Goal: Task Accomplishment & Management: Complete application form

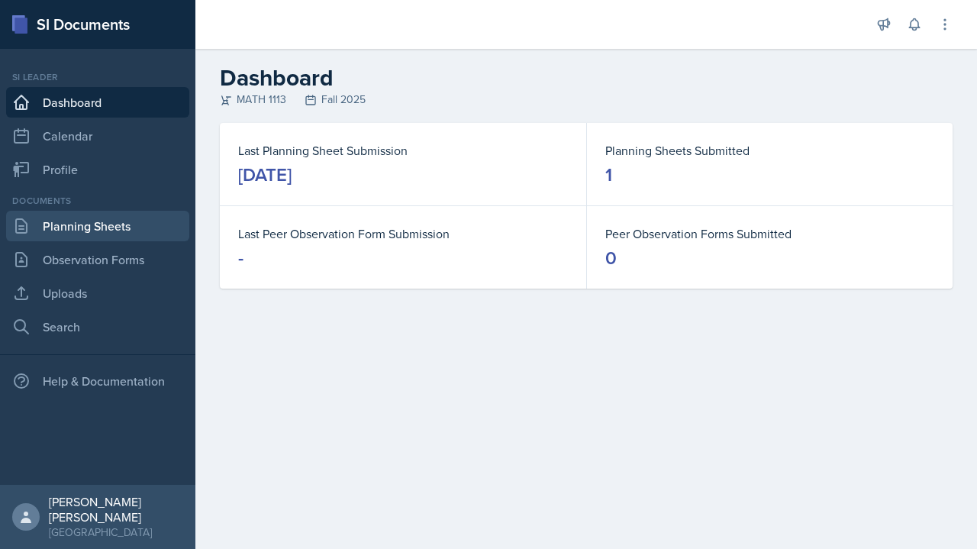
click at [145, 239] on link "Planning Sheets" at bounding box center [97, 226] width 183 height 31
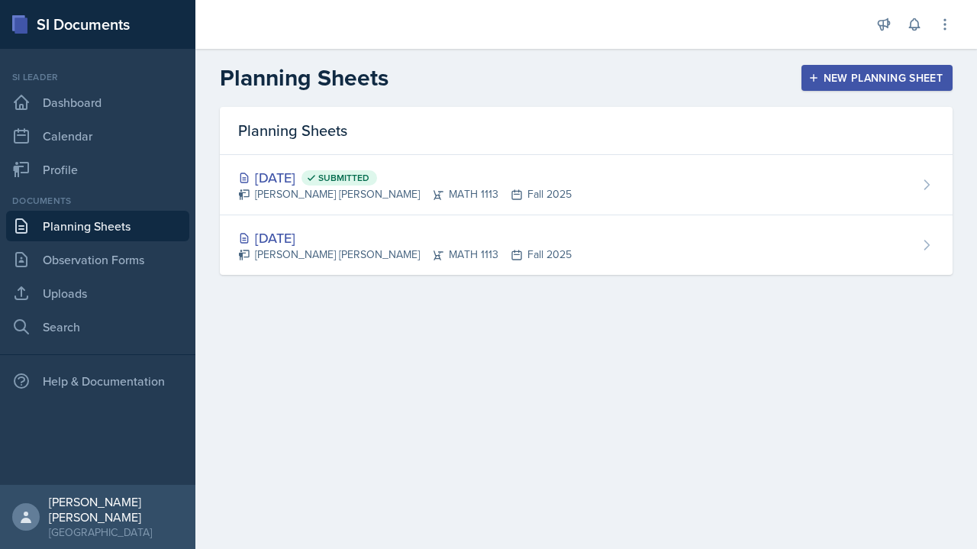
click at [486, 186] on div "[PERSON_NAME] [PERSON_NAME] MATH 1113 Fall 2025" at bounding box center [405, 194] width 334 height 16
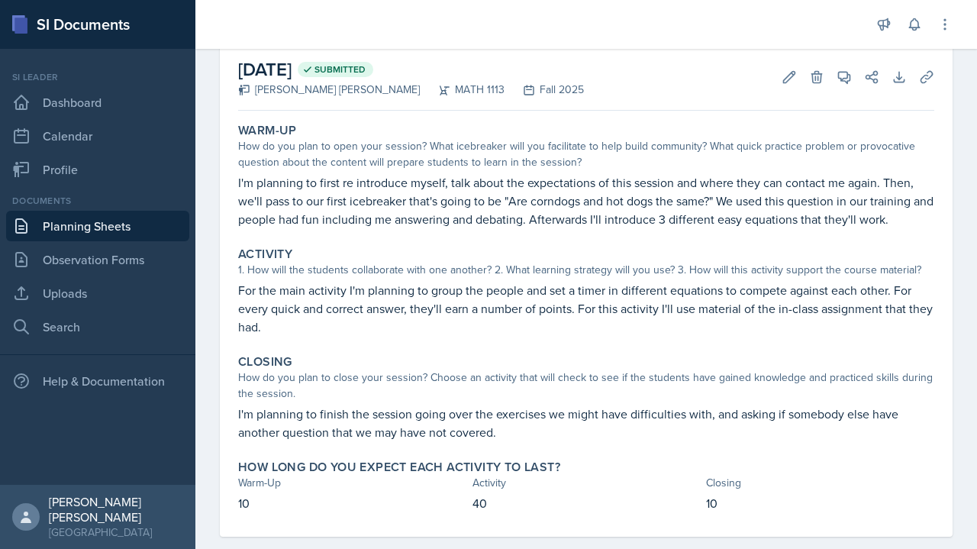
scroll to position [77, 0]
click at [486, 75] on button "Uploads" at bounding box center [926, 76] width 27 height 27
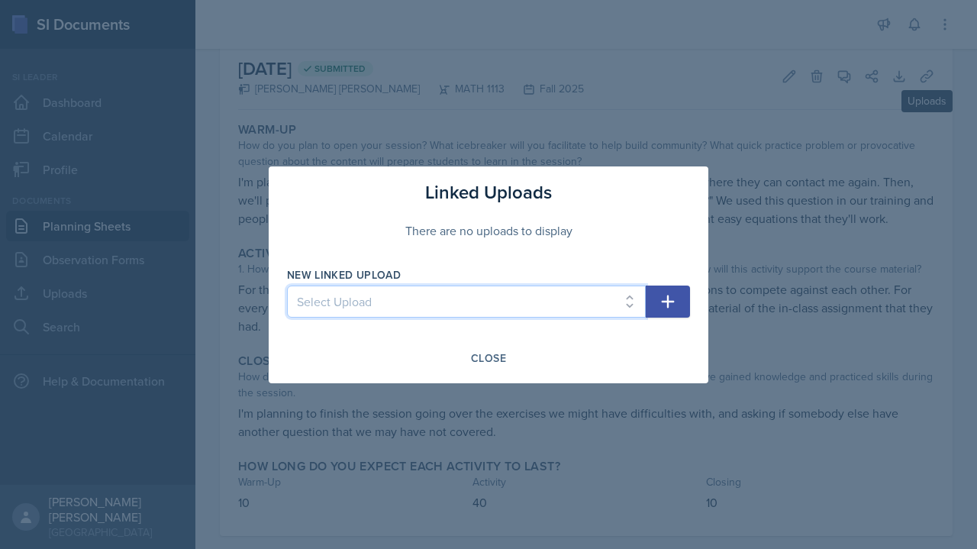
click at [486, 308] on select "Select Upload" at bounding box center [466, 302] width 359 height 32
click at [486, 305] on select "Select Upload" at bounding box center [466, 302] width 359 height 32
click at [486, 311] on select "Select Upload" at bounding box center [466, 302] width 359 height 32
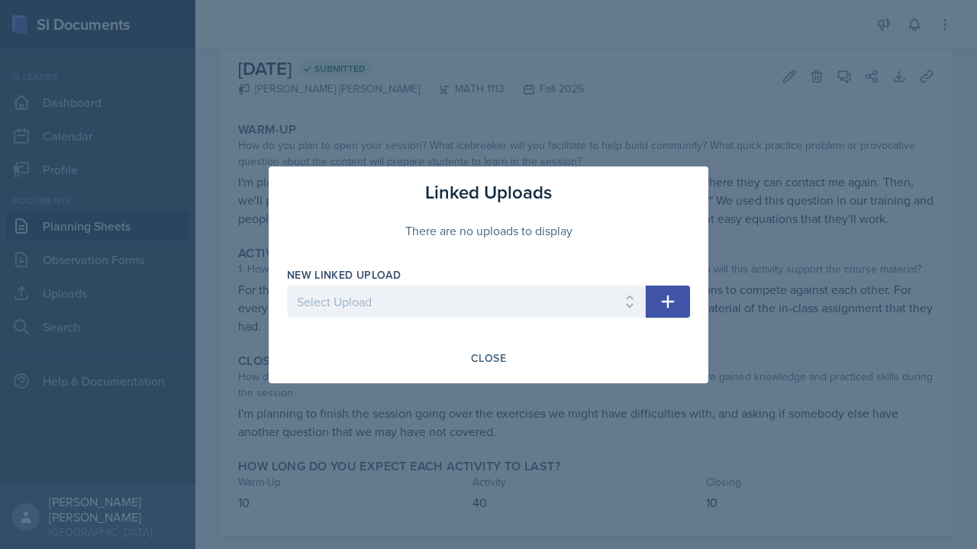
click at [486, 296] on icon "button" at bounding box center [668, 301] width 18 height 18
click at [486, 308] on icon "button" at bounding box center [668, 301] width 18 height 18
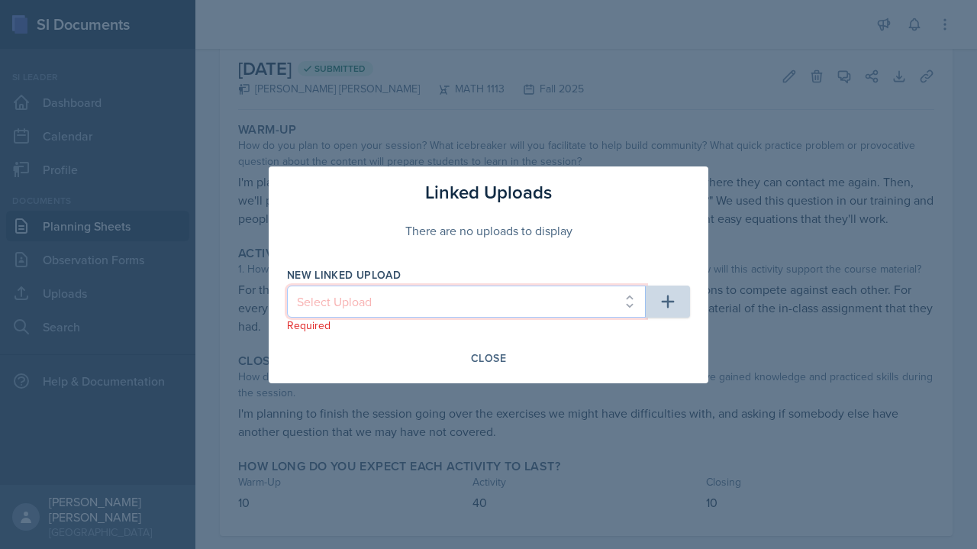
click at [486, 292] on select "Select Upload" at bounding box center [466, 302] width 359 height 32
click at [486, 293] on select "Select Upload" at bounding box center [466, 302] width 359 height 32
click at [486, 296] on icon "button" at bounding box center [668, 301] width 18 height 18
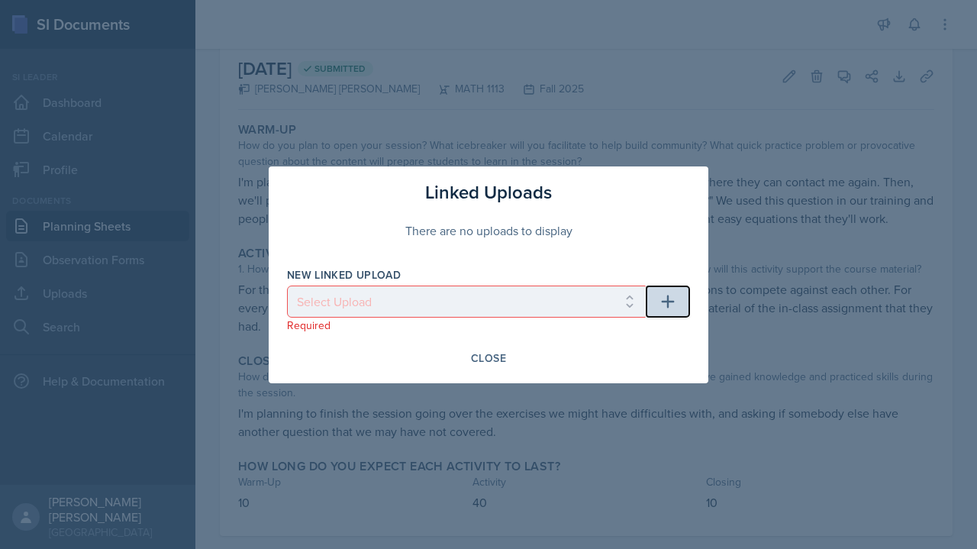
click at [486, 317] on button "button" at bounding box center [668, 302] width 44 height 32
click at [486, 307] on button "button" at bounding box center [668, 302] width 44 height 32
click at [486, 365] on button "Close" at bounding box center [488, 358] width 55 height 26
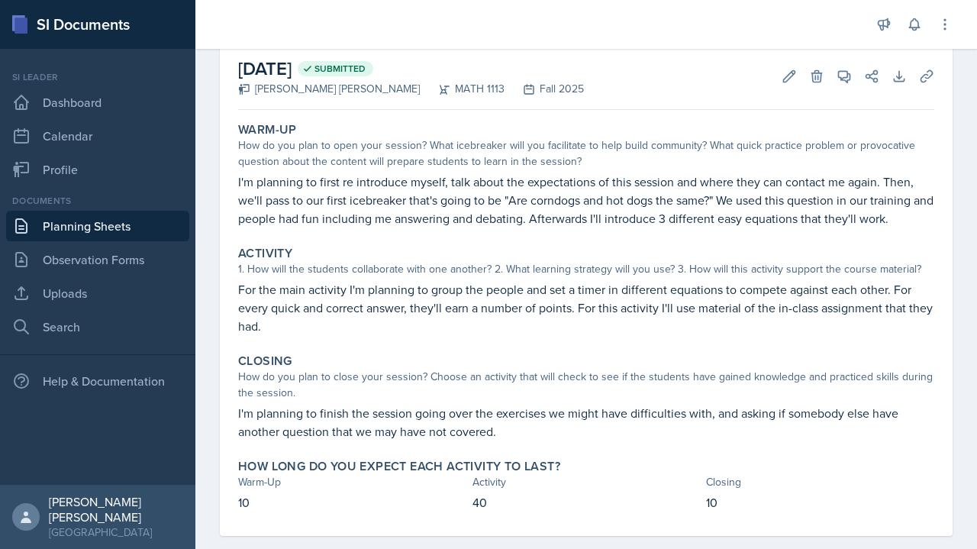
click at [137, 303] on link "Uploads" at bounding box center [97, 293] width 183 height 31
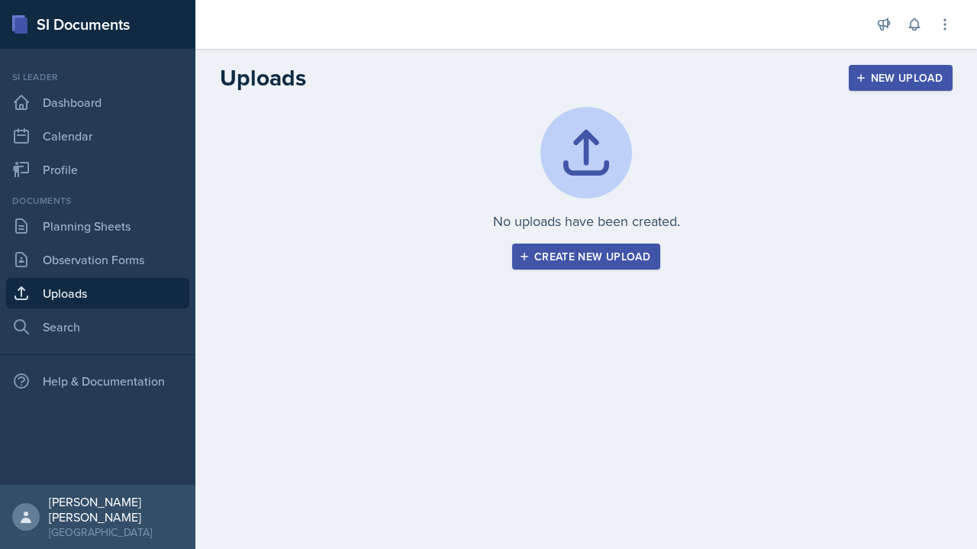
click at [486, 267] on button "Create new upload" at bounding box center [586, 257] width 148 height 26
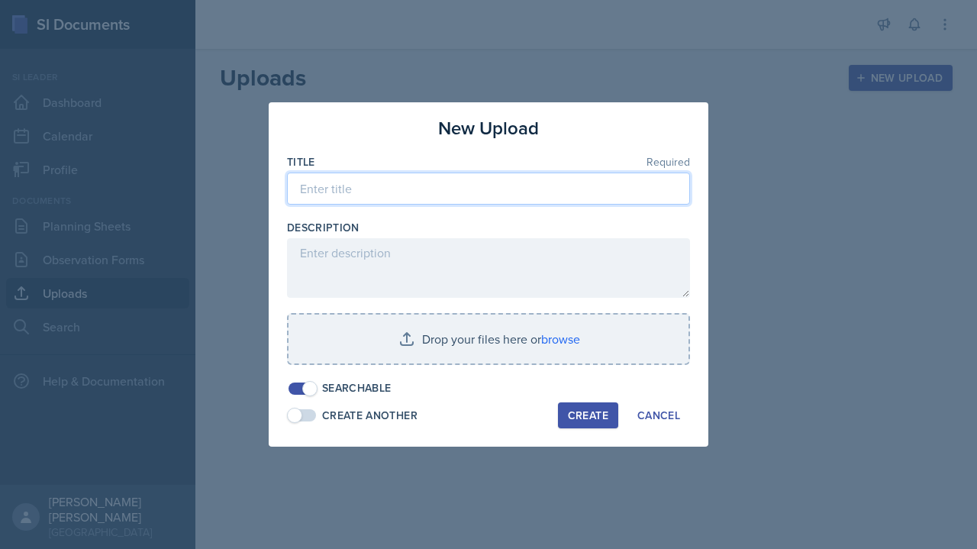
click at [486, 186] on input at bounding box center [488, 189] width 403 height 32
type input "P"
type input "s"
type input "Session 1"
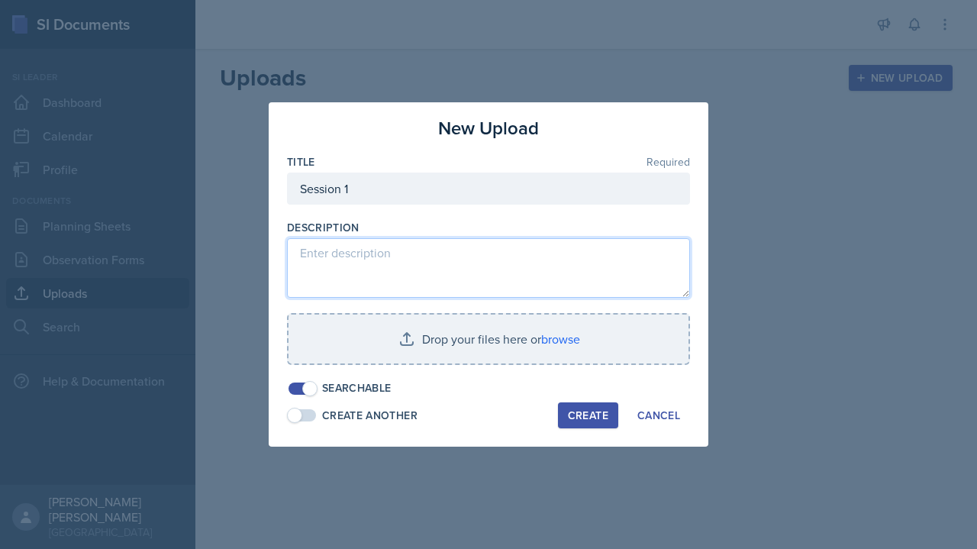
click at [486, 250] on textarea at bounding box center [488, 268] width 403 height 60
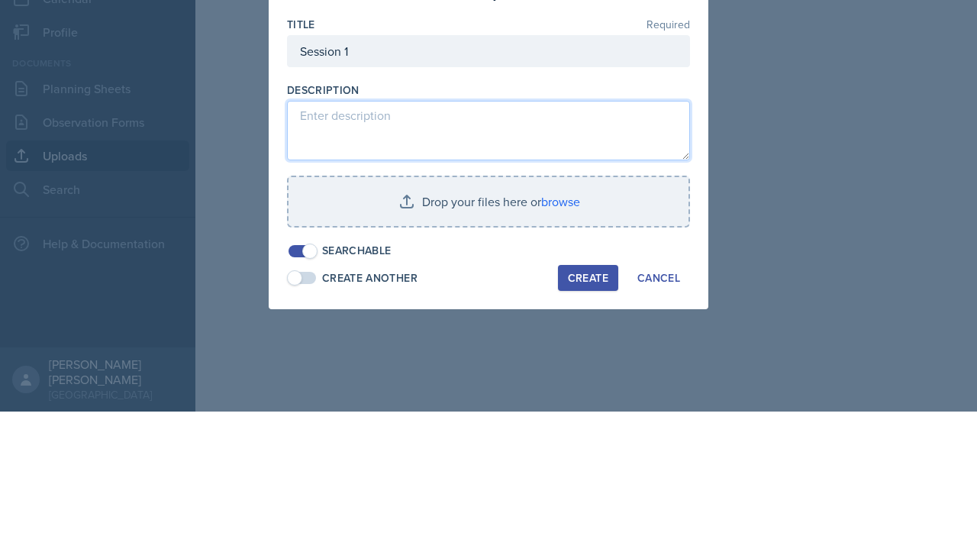
paste textarea "[URL][DOMAIN_NAME]"
type textarea "[URL][DOMAIN_NAME]"
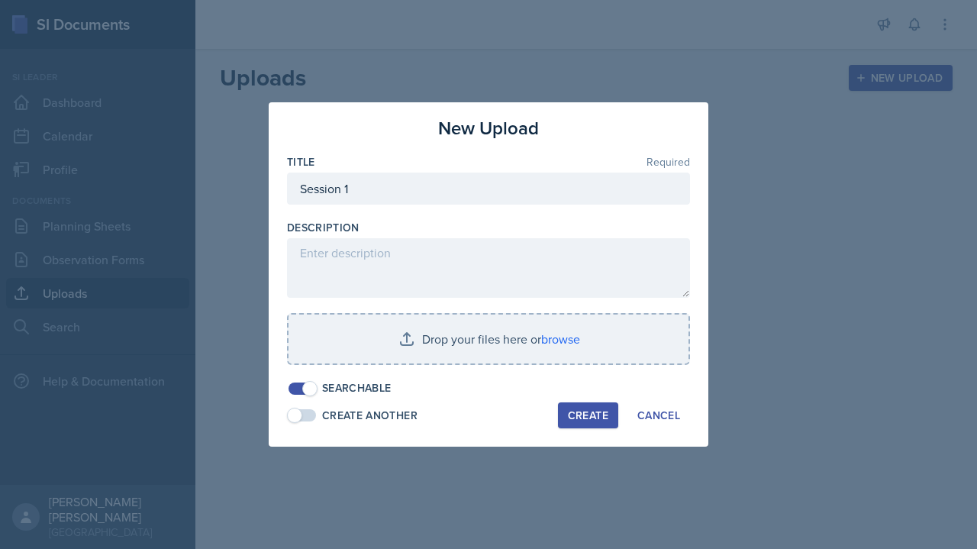
click at [486, 334] on input "file" at bounding box center [489, 339] width 400 height 49
click at [486, 347] on input "file" at bounding box center [489, 339] width 400 height 49
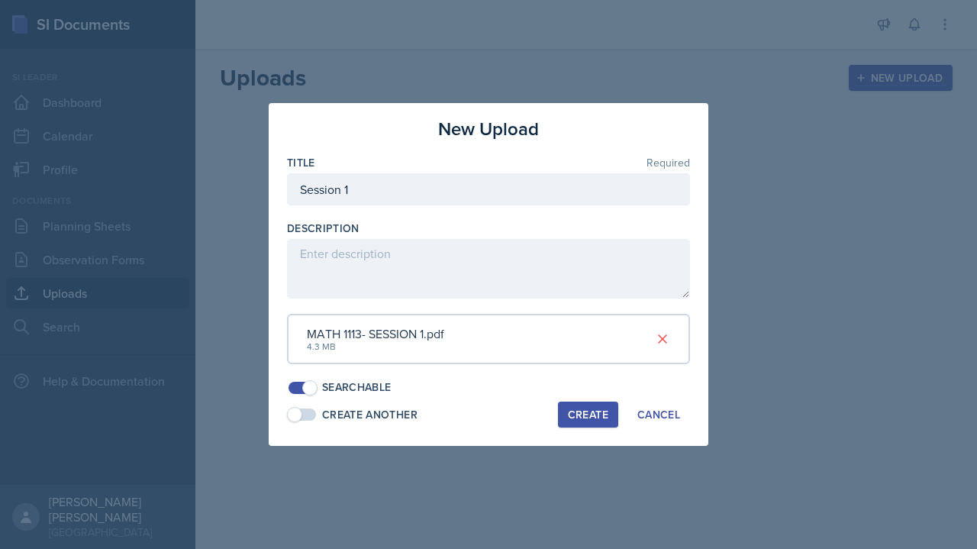
click at [304, 382] on span at bounding box center [309, 387] width 15 height 15
click at [486, 424] on button "Create" at bounding box center [588, 415] width 60 height 26
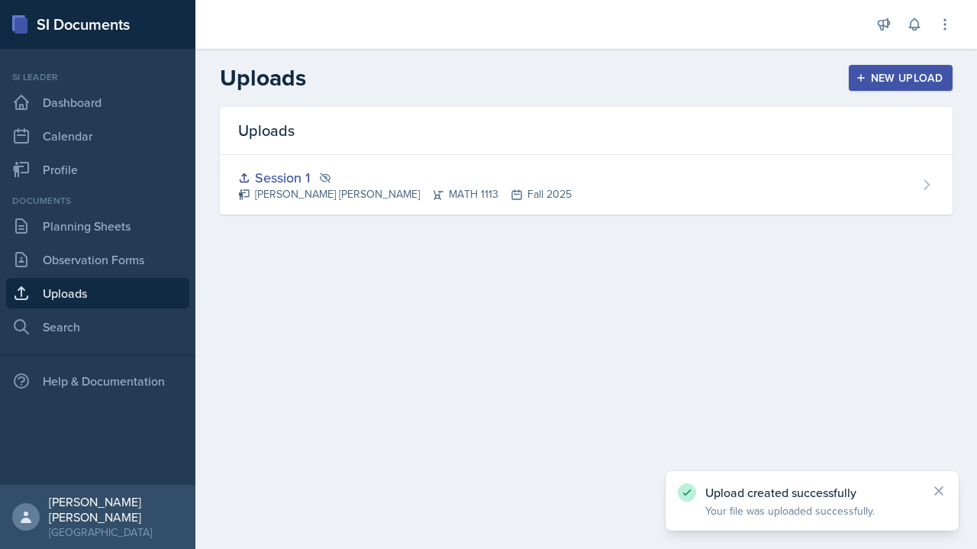
click at [324, 189] on div "[PERSON_NAME] [PERSON_NAME] MATH 1113 Fall 2025" at bounding box center [405, 194] width 334 height 16
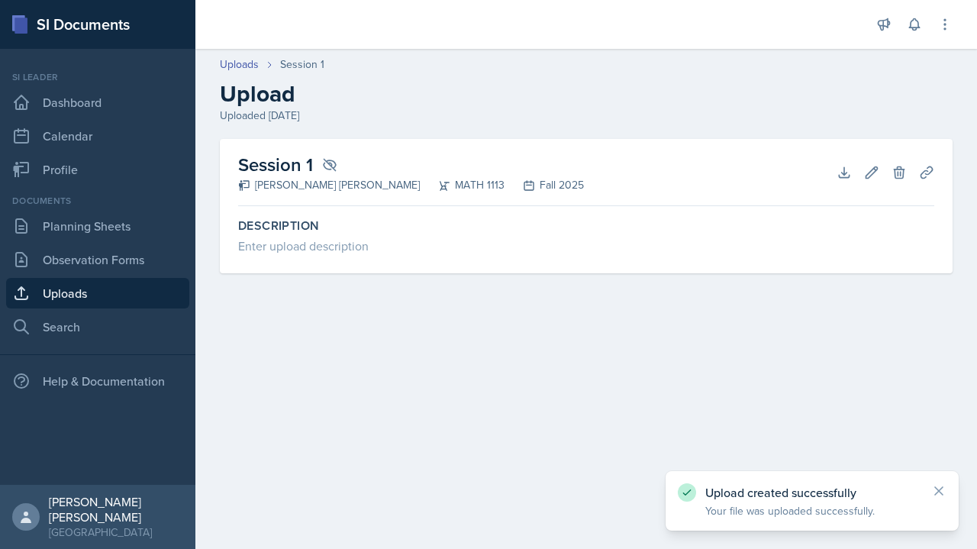
click at [486, 270] on div "Description Enter upload description" at bounding box center [586, 242] width 696 height 61
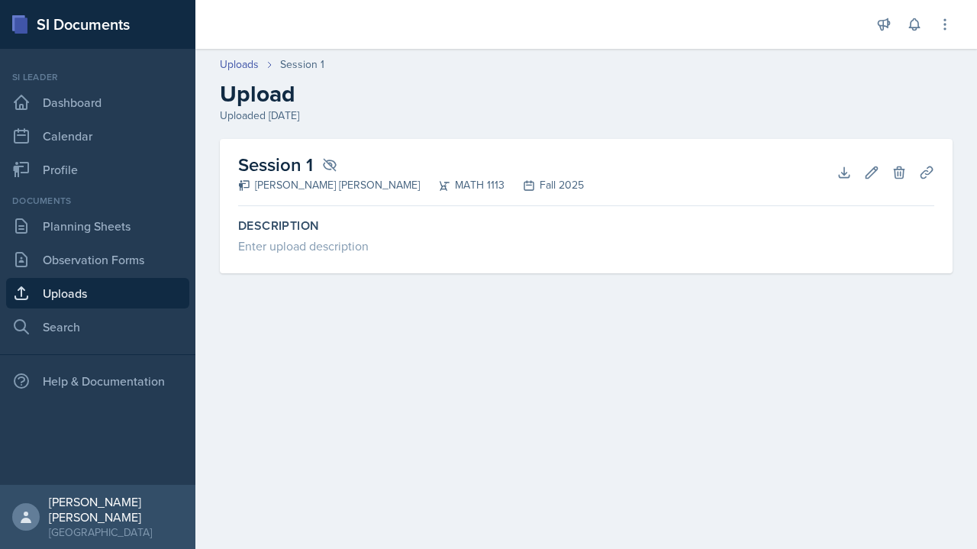
click at [303, 164] on h2 "Session 1" at bounding box center [411, 164] width 346 height 27
click at [148, 229] on link "Planning Sheets" at bounding box center [97, 226] width 183 height 31
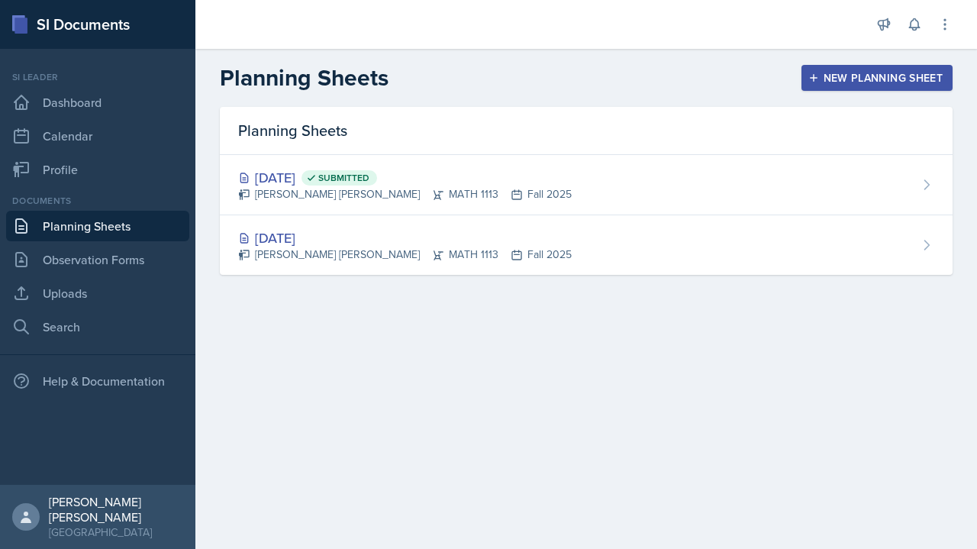
click at [486, 186] on div "[DATE] Submitted [PERSON_NAME] [PERSON_NAME] MATH 1113 Fall 2025" at bounding box center [586, 185] width 733 height 60
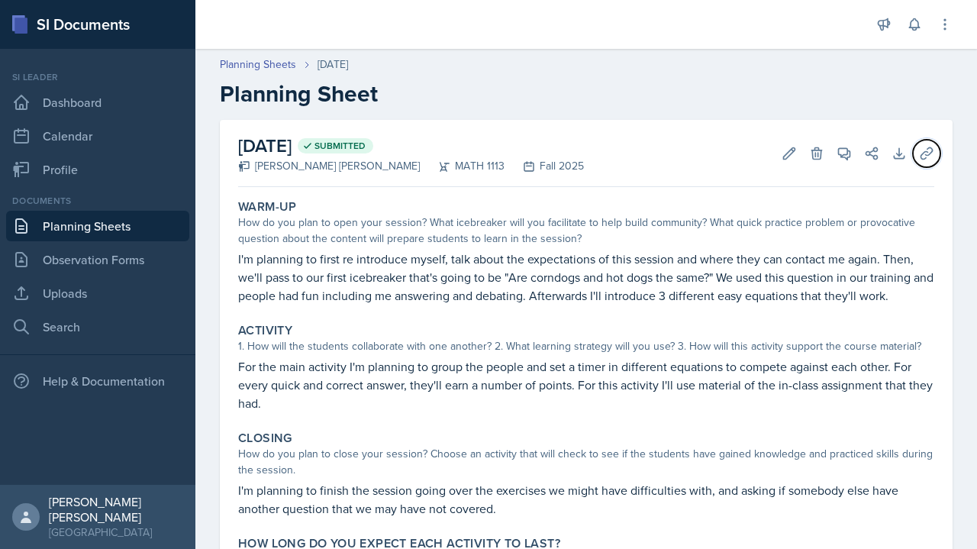
click at [486, 153] on icon at bounding box center [926, 152] width 11 height 11
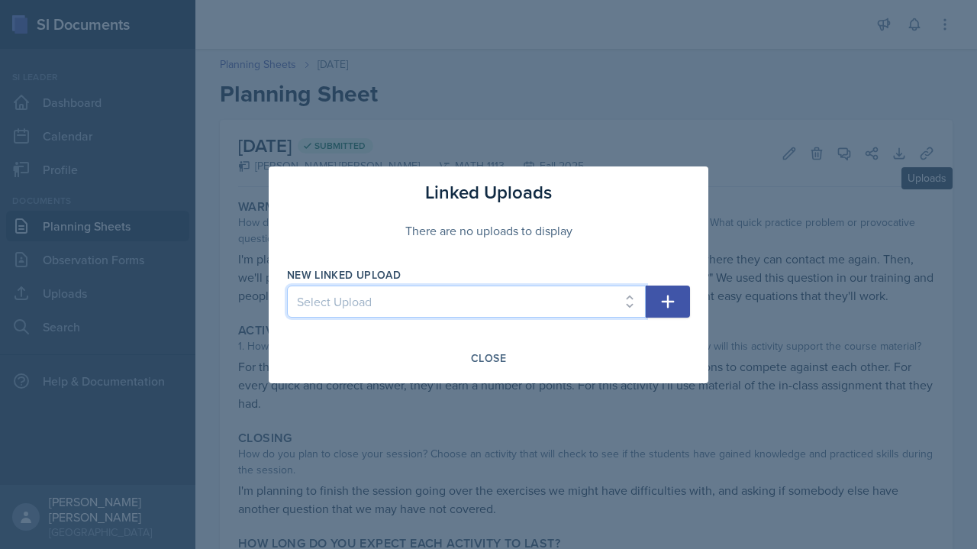
click at [486, 307] on select "Select Upload Session 1" at bounding box center [466, 302] width 359 height 32
select select "0a8d467f-64c9-4fe9-bbfd-445415e7432e"
click at [287, 286] on select "Select Upload Session 1" at bounding box center [466, 302] width 359 height 32
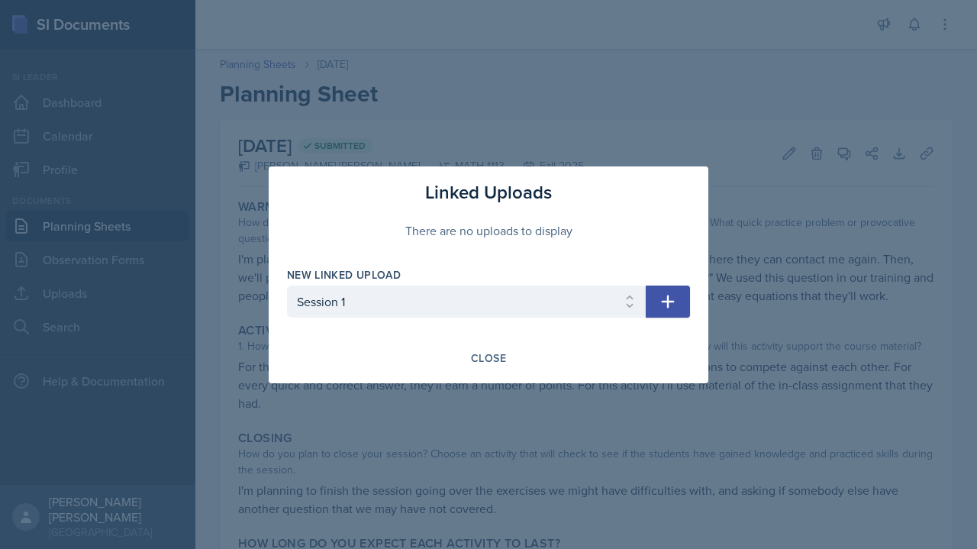
click at [486, 296] on icon "button" at bounding box center [668, 301] width 18 height 18
select select
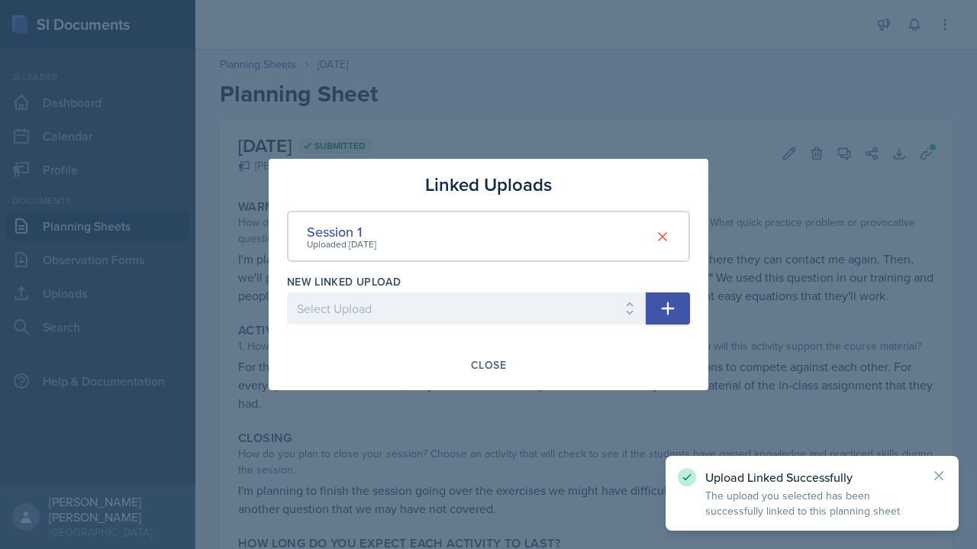
click at [486, 233] on div at bounding box center [488, 274] width 977 height 549
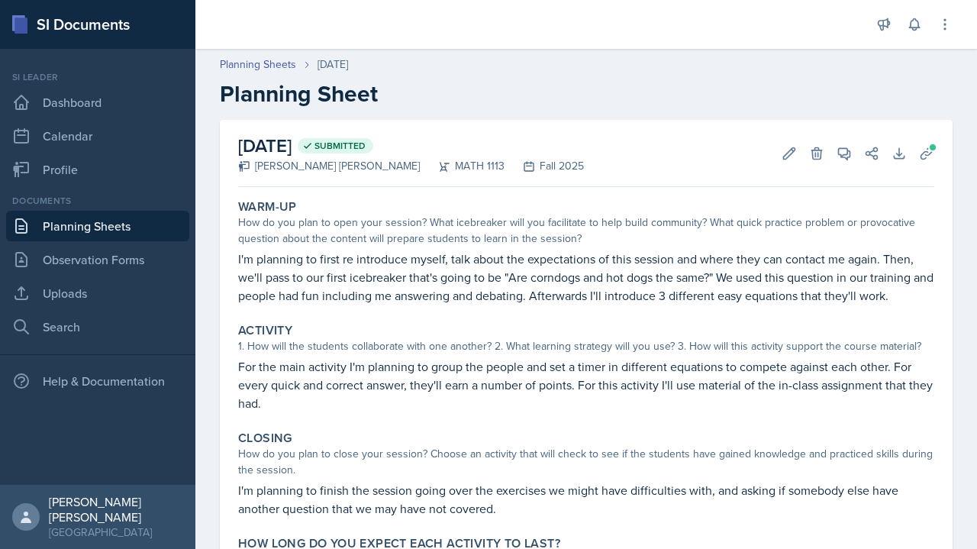
click at [137, 102] on link "Dashboard" at bounding box center [97, 102] width 183 height 31
